Goal: Find specific page/section: Find specific page/section

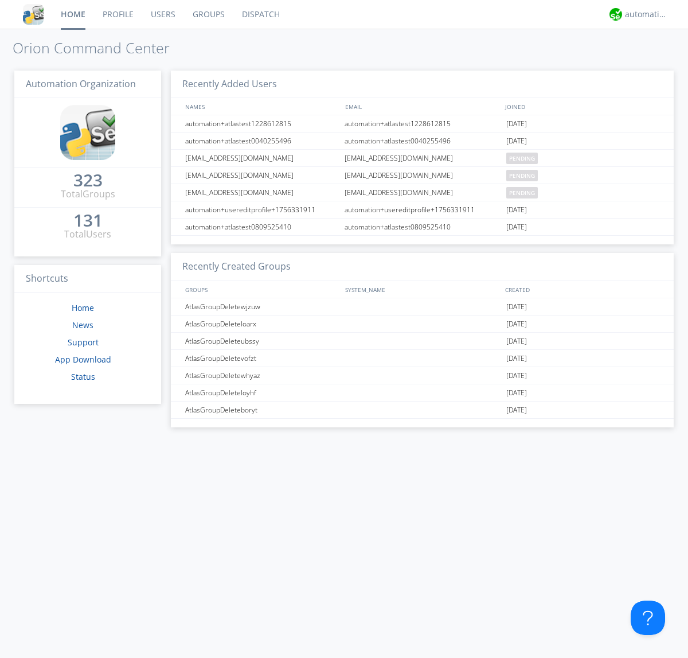
click at [260, 14] on link "Dispatch" at bounding box center [260, 14] width 55 height 29
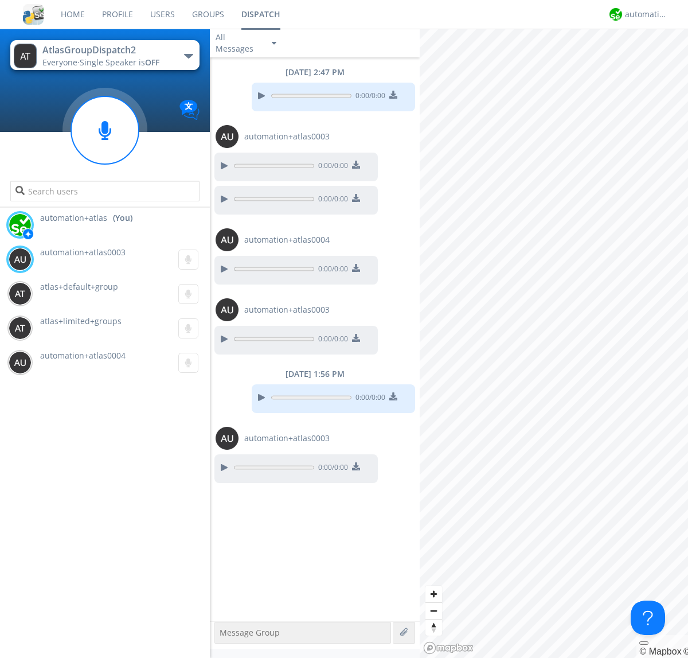
click at [188, 56] on div "button" at bounding box center [188, 56] width 9 height 5
click at [0, 0] on span "AtlasGroupDispatch" at bounding box center [0, 0] width 0 height 0
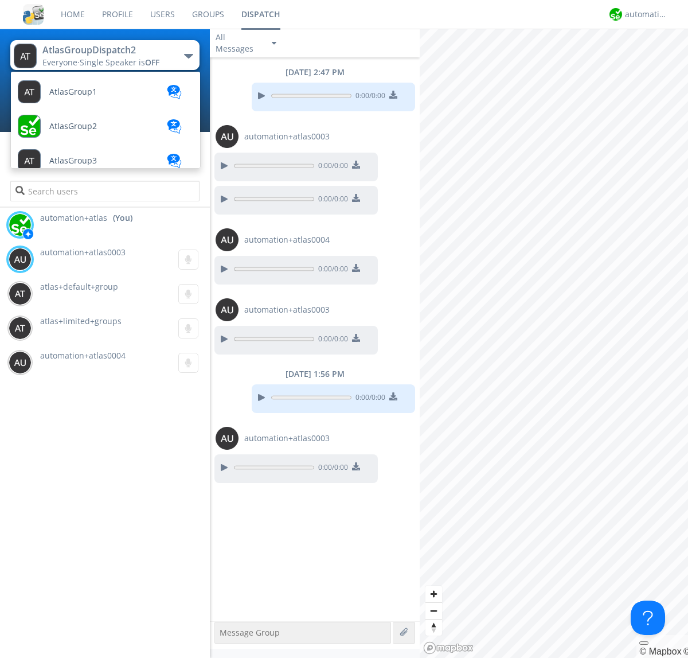
scroll to position [66, 0]
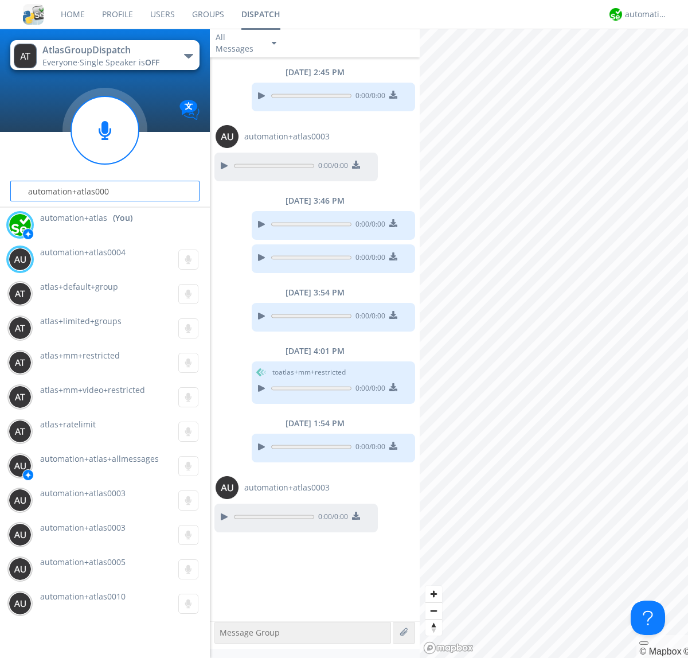
type input "automation+atlas0004"
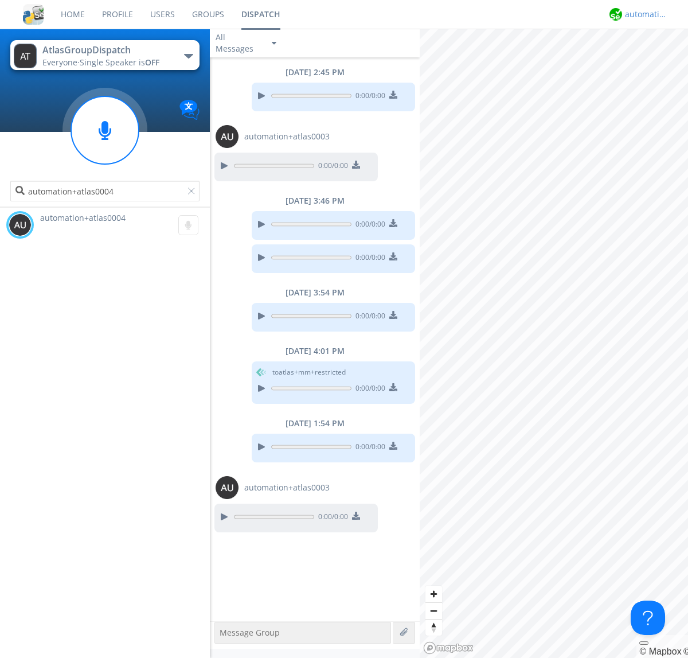
click at [643, 14] on div "automation+atlas" at bounding box center [646, 14] width 43 height 11
